Goal: Information Seeking & Learning: Learn about a topic

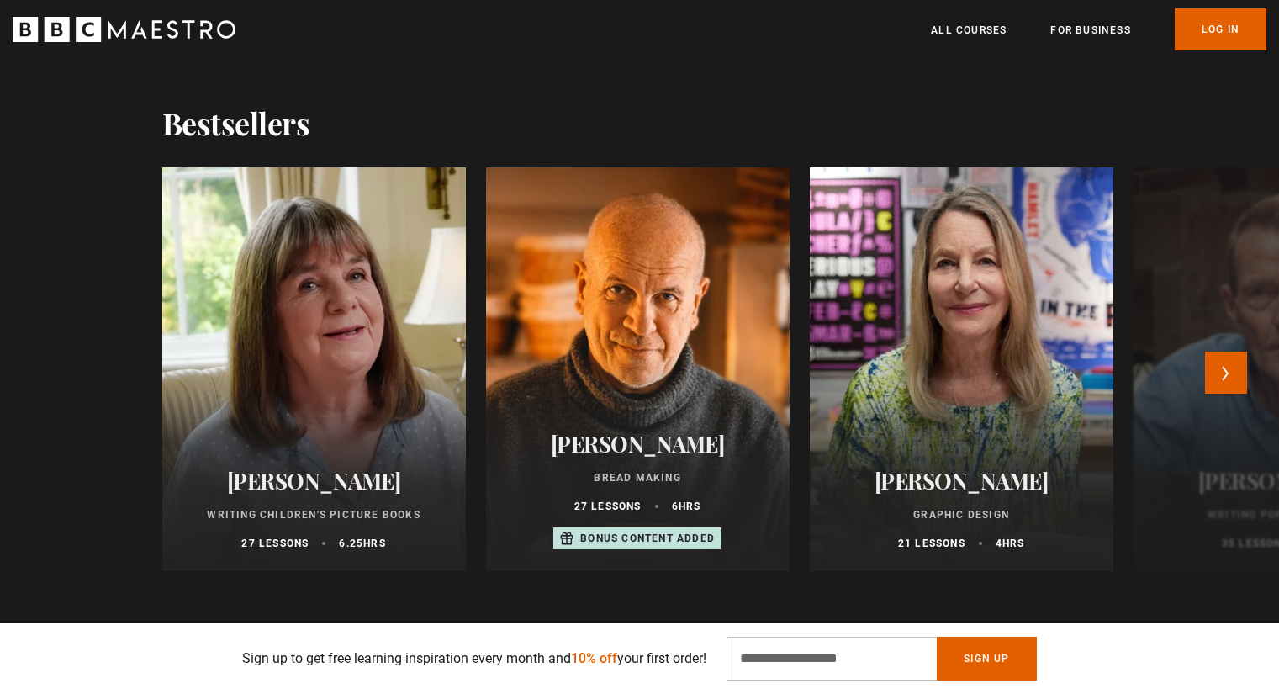
scroll to position [2186, 0]
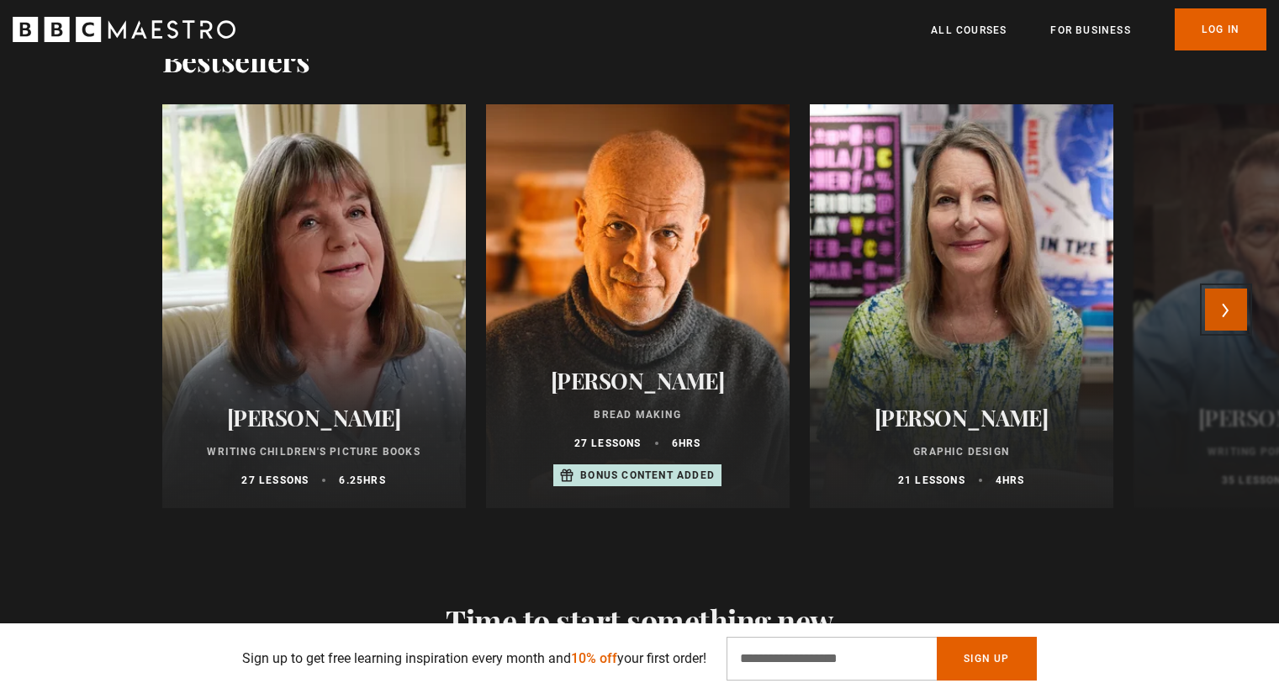
click at [1228, 312] on button "Next" at bounding box center [1226, 309] width 42 height 42
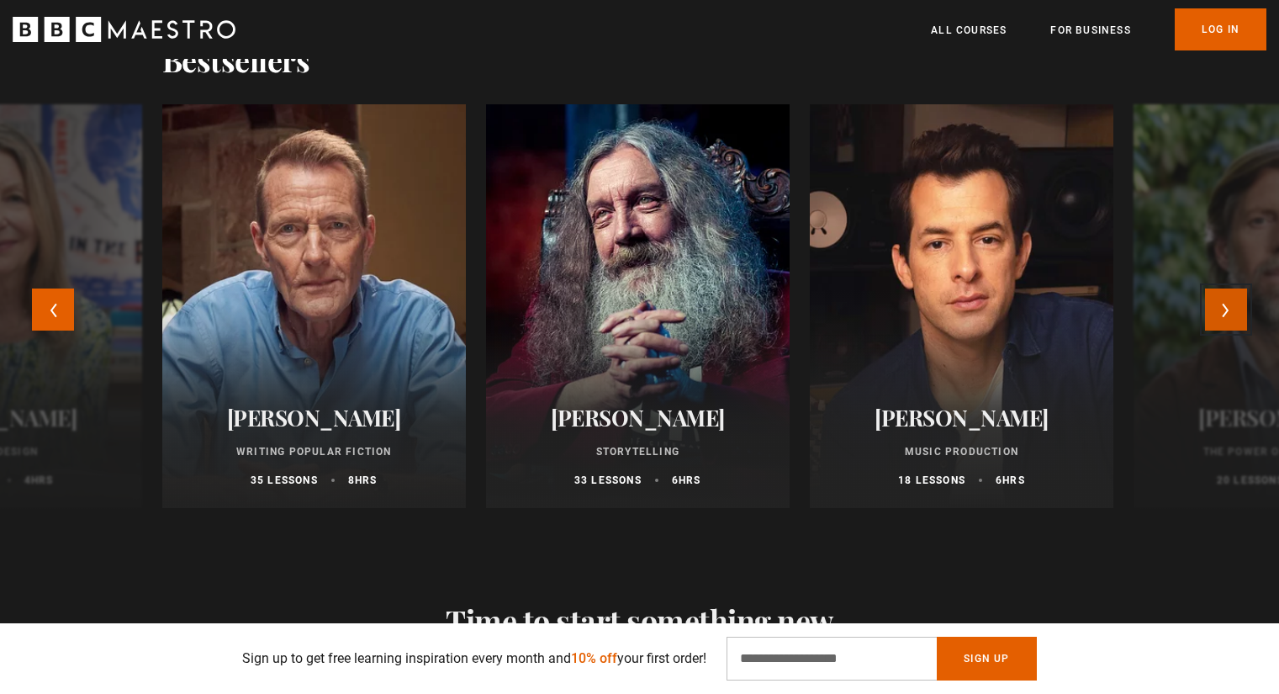
scroll to position [0, 881]
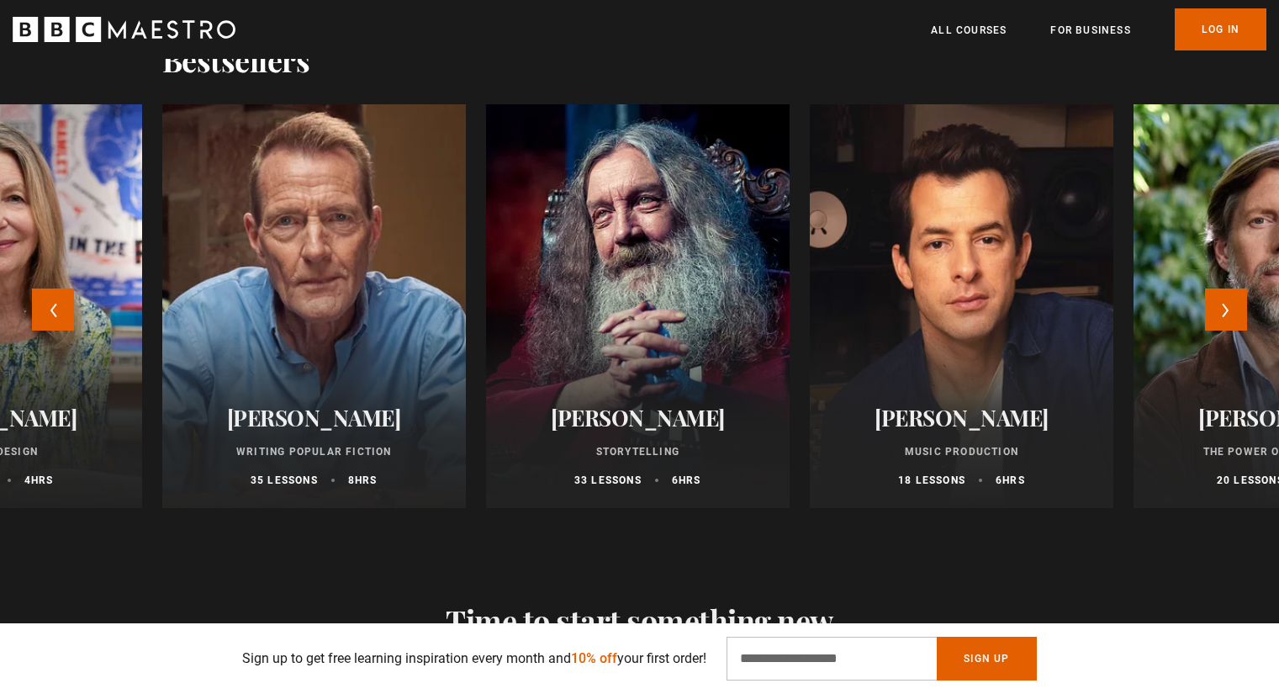
click at [251, 325] on div at bounding box center [314, 306] width 334 height 444
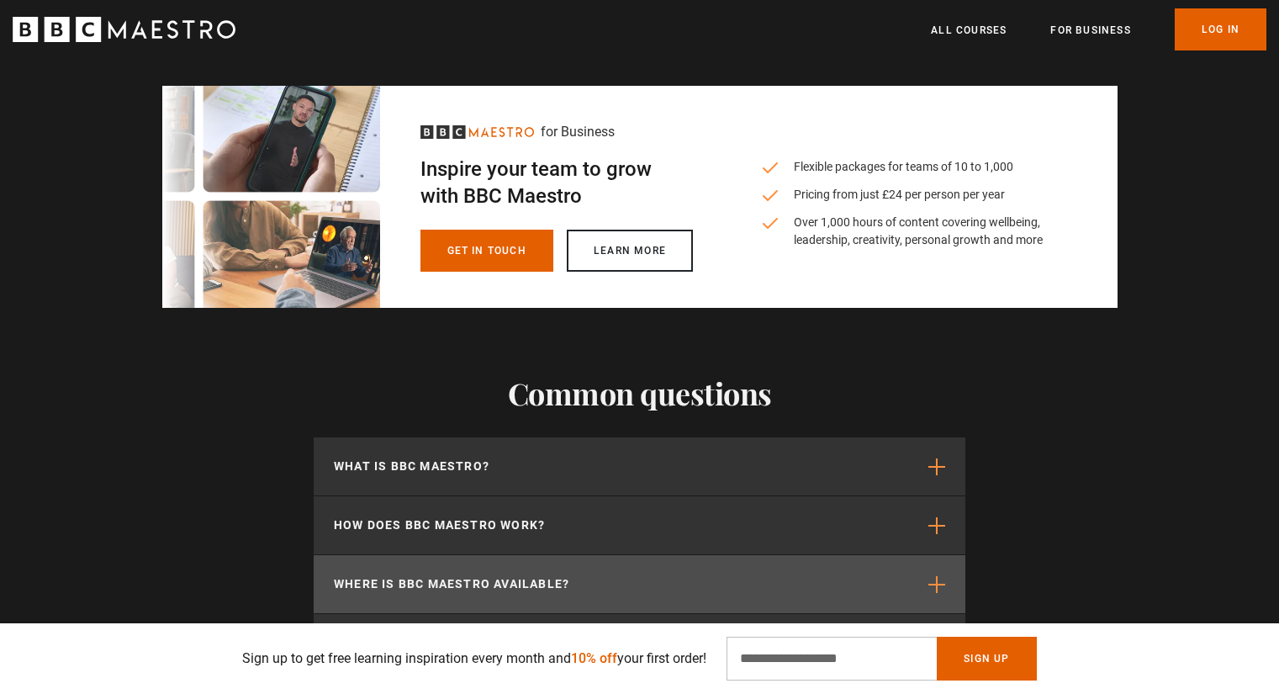
scroll to position [3615, 0]
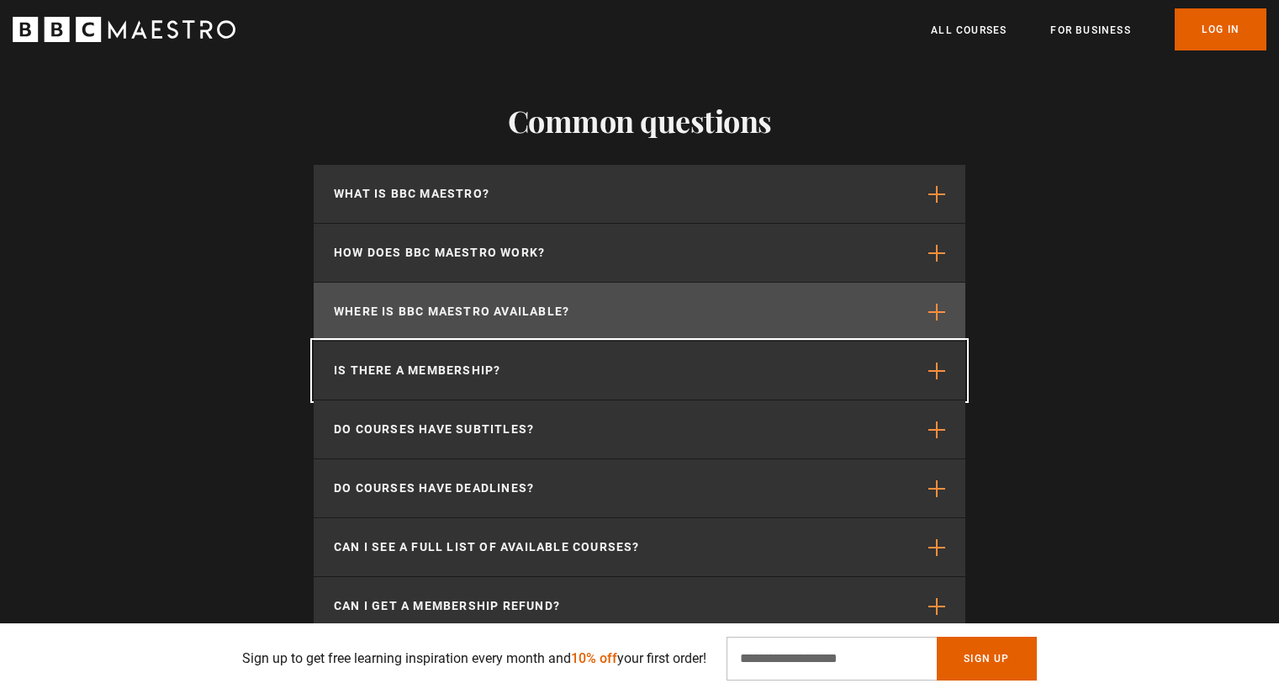
click at [767, 355] on button "Is there a membership?" at bounding box center [640, 370] width 652 height 58
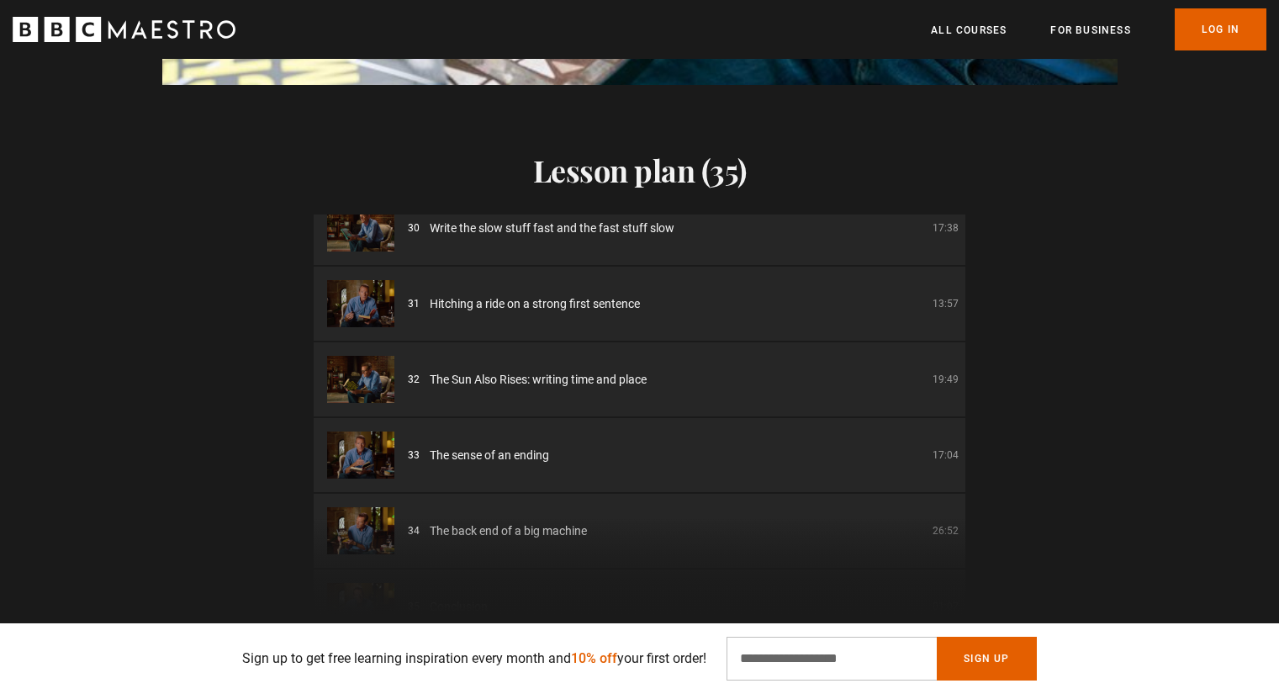
scroll to position [2243, 0]
